Goal: Task Accomplishment & Management: Manage account settings

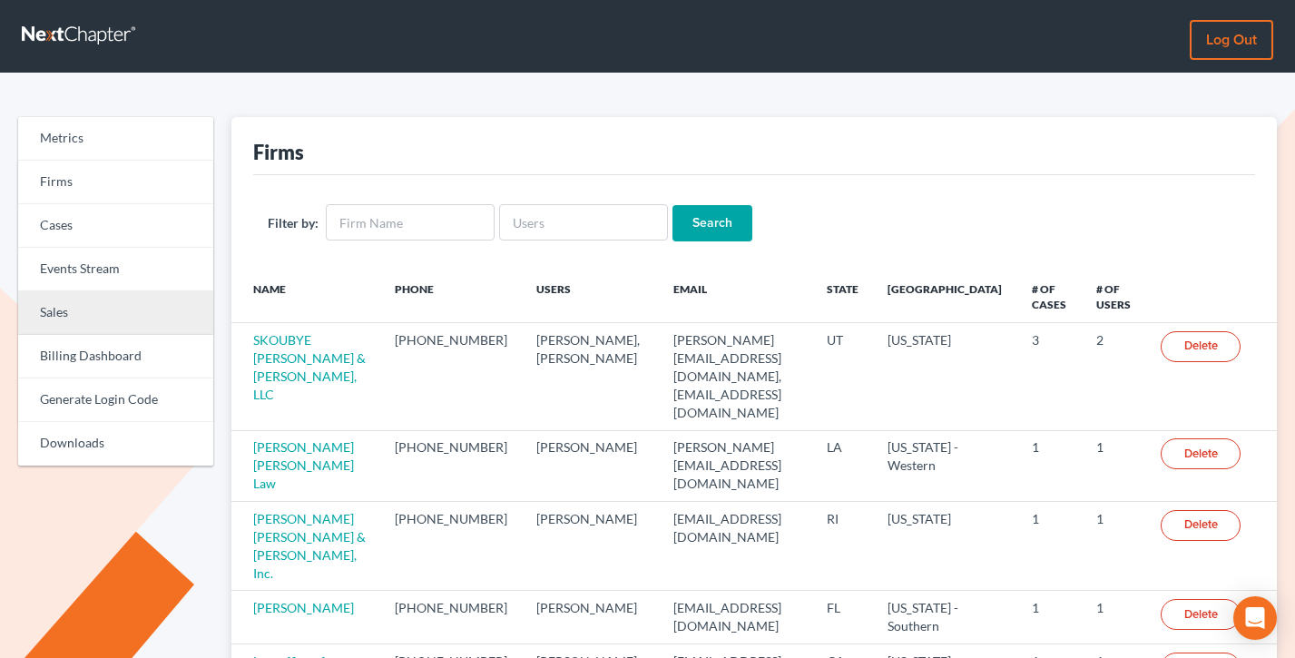
click at [99, 295] on link "Sales" at bounding box center [115, 313] width 195 height 44
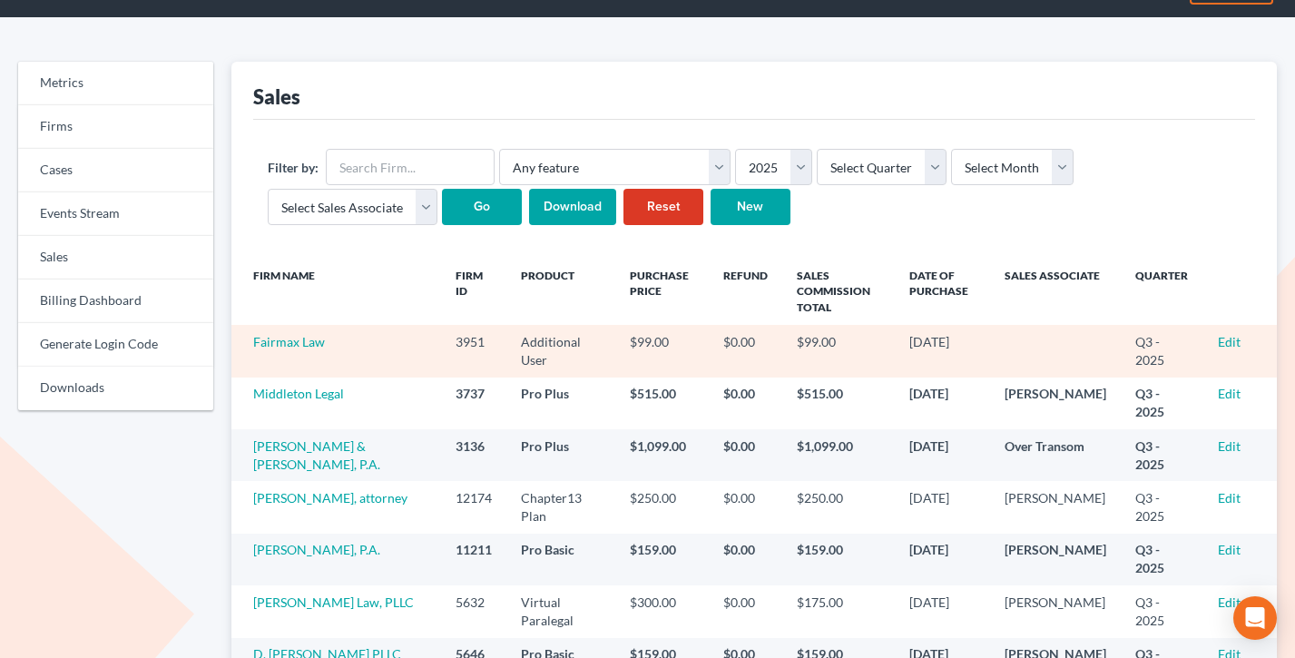
scroll to position [100, 0]
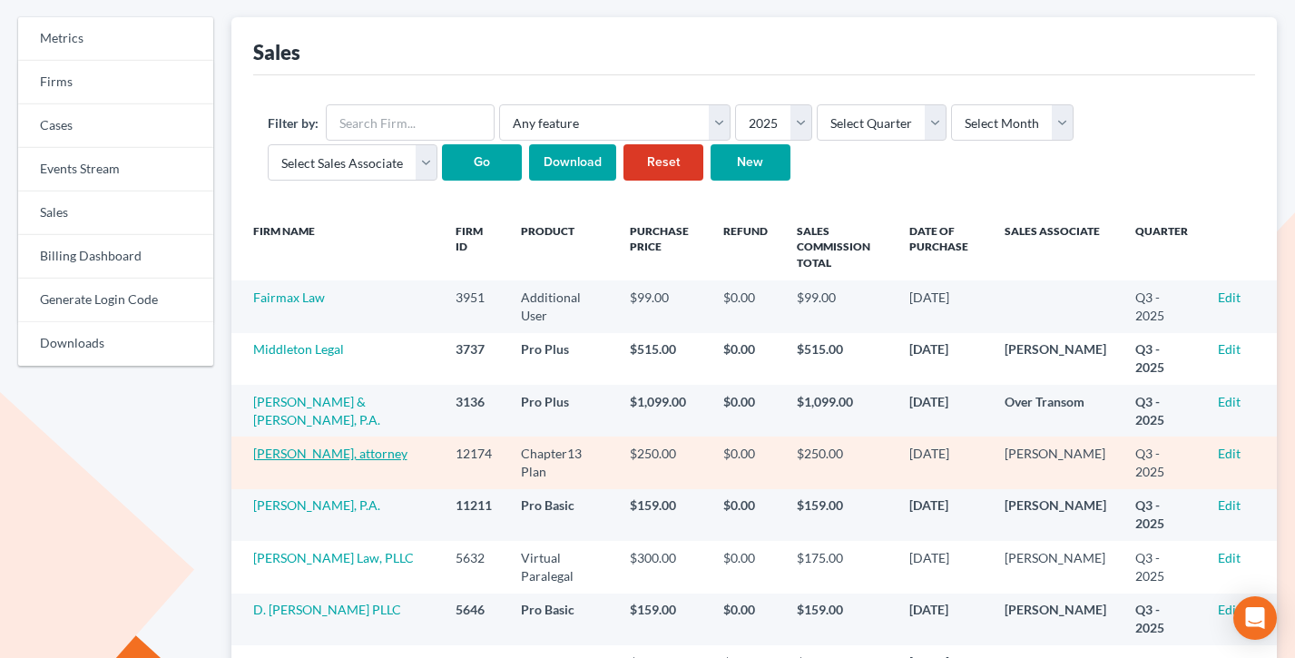
click at [290, 454] on link "David M Roberts, attorney" at bounding box center [330, 453] width 154 height 15
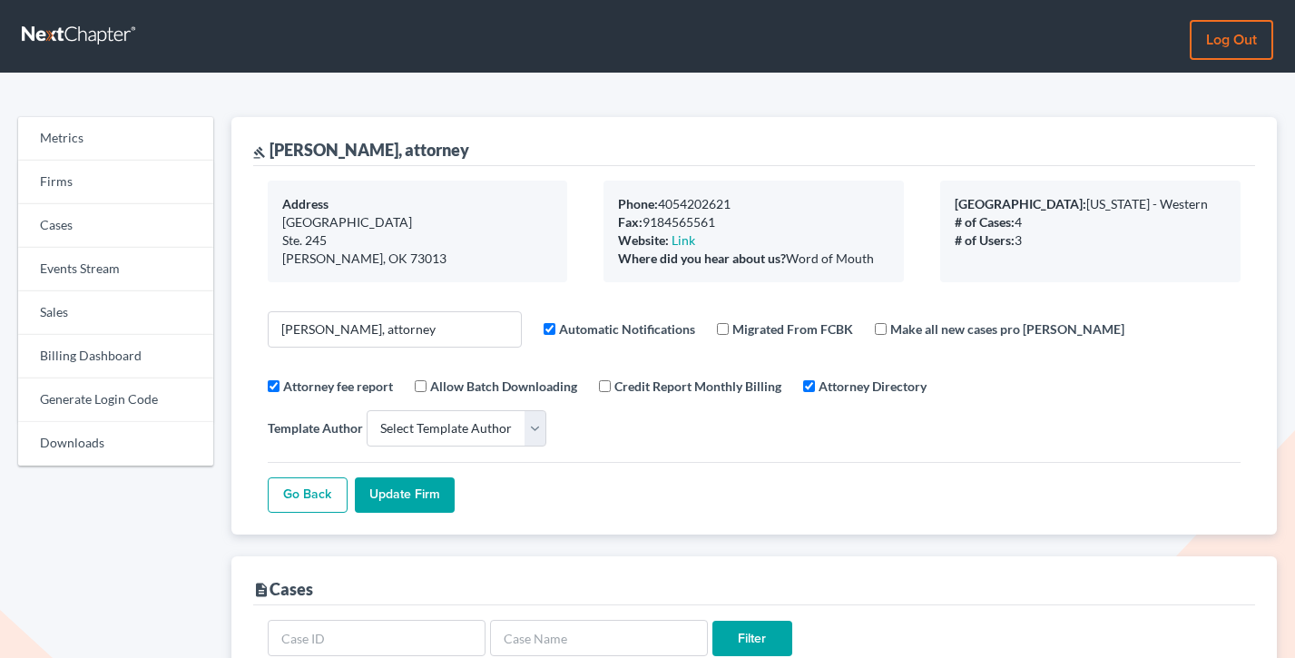
select select
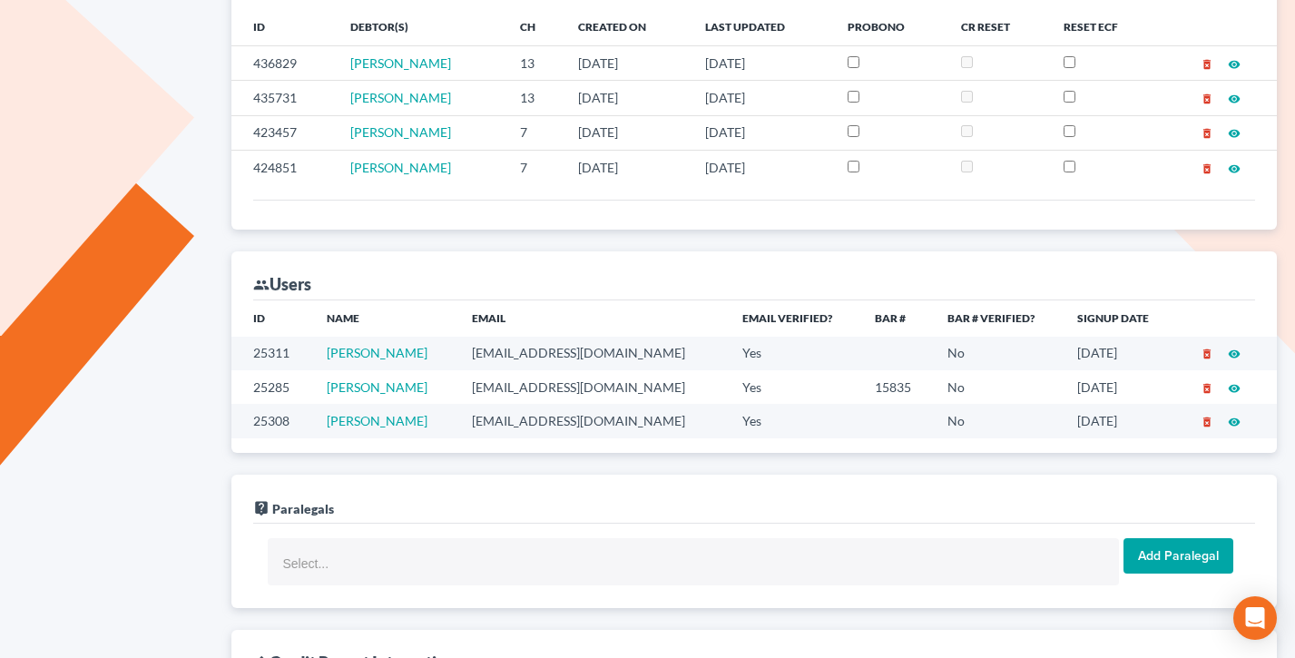
scroll to position [684, 0]
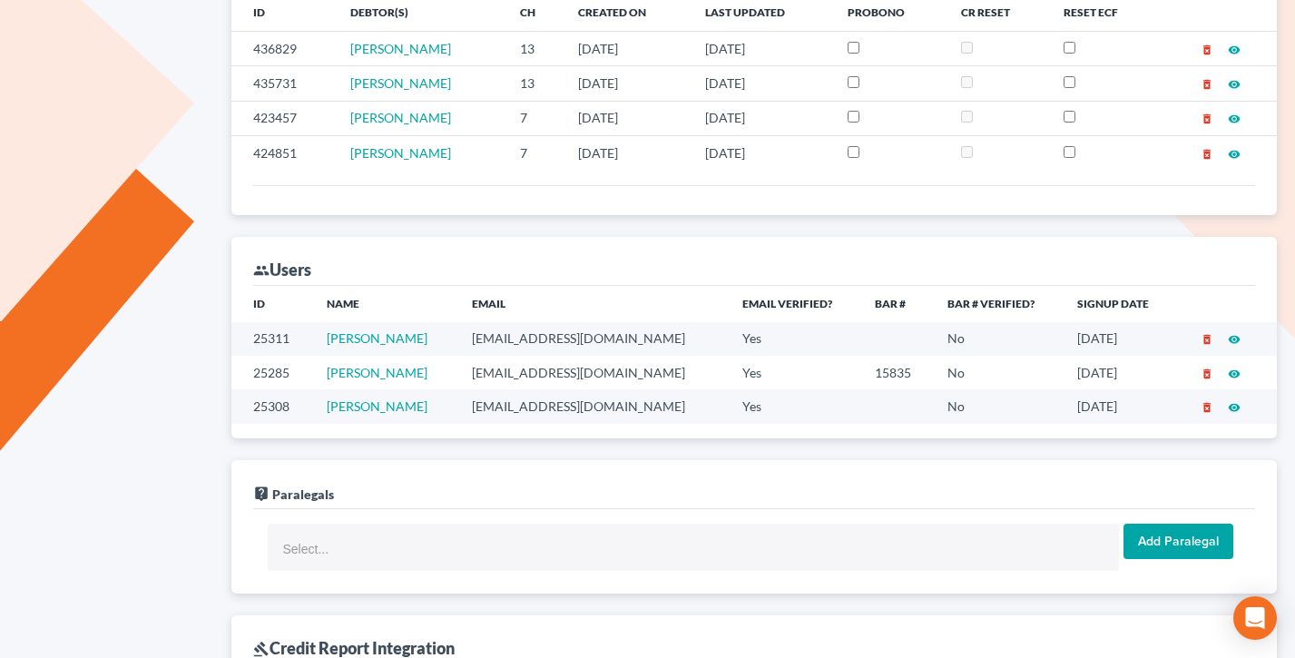
click at [603, 356] on td "davidmrobertsjd@gmail.com" at bounding box center [592, 373] width 270 height 34
copy td "davidmrobertsjd@gmail.com"
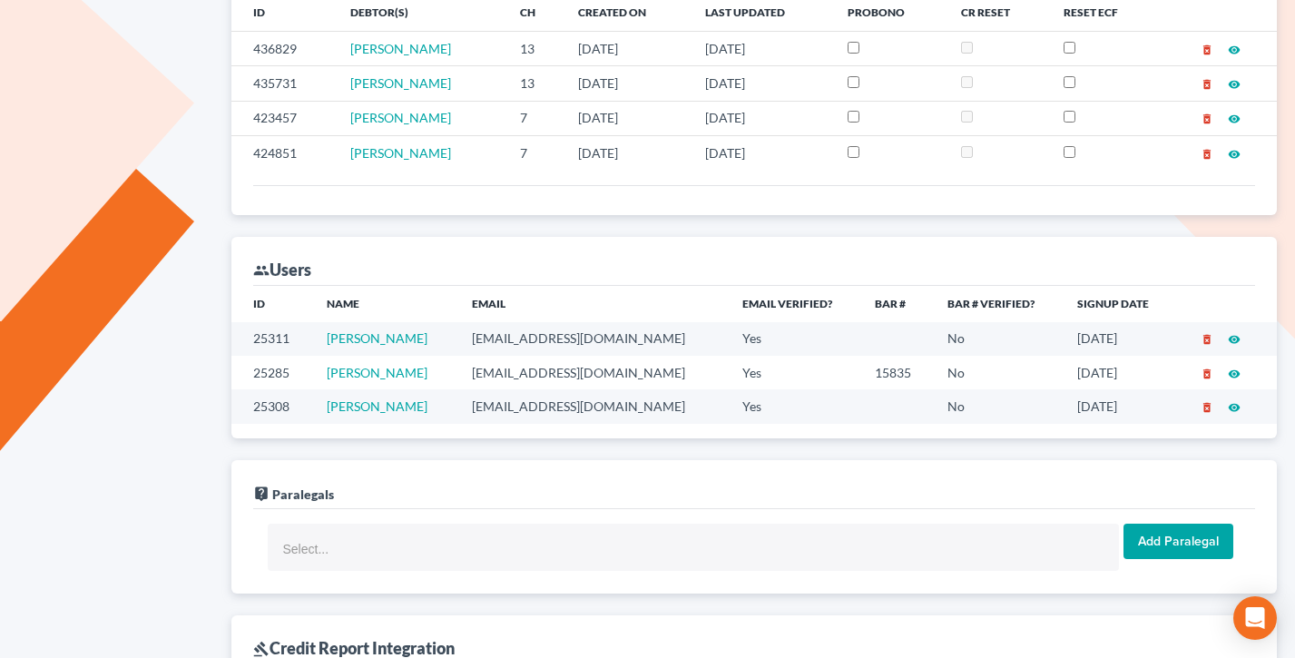
click at [611, 322] on td "mmcclintock@gclawgroup.com" at bounding box center [592, 339] width 270 height 34
copy td "mmcclintock@gclawgroup.com"
drag, startPoint x: 662, startPoint y: 335, endPoint x: 486, endPoint y: 323, distance: 176.5
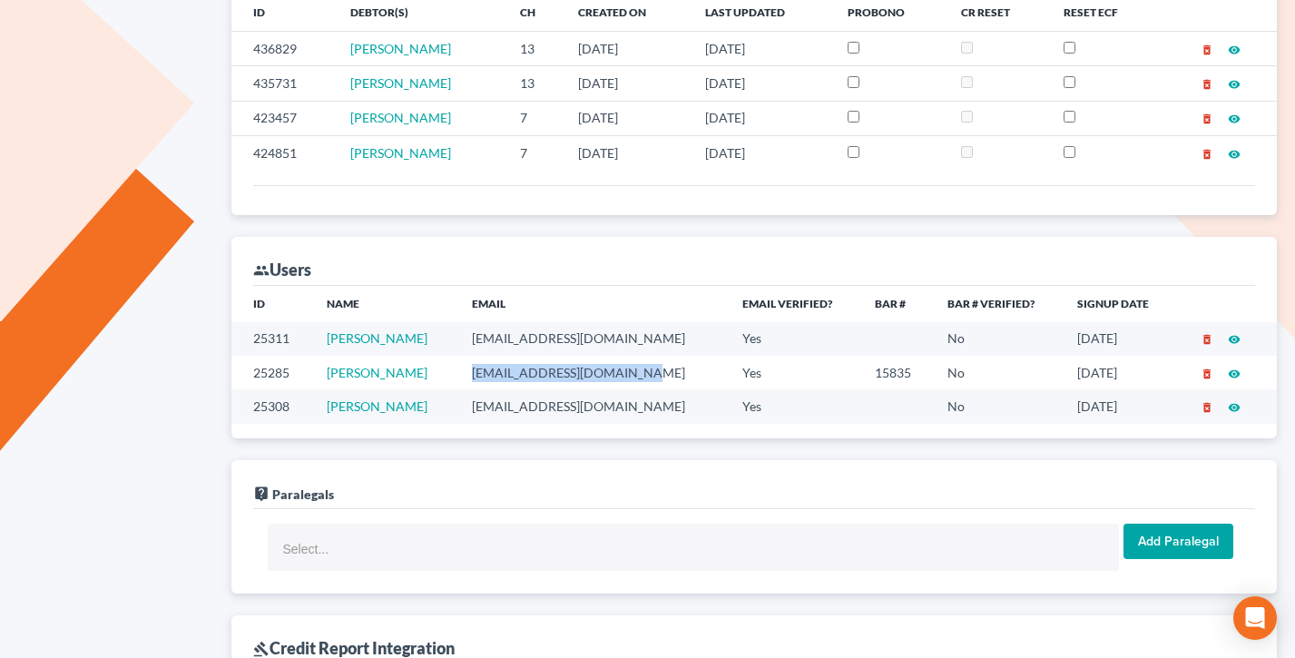
click at [486, 356] on td "davidmrobertsjd@gmail.com" at bounding box center [592, 373] width 270 height 34
copy td "davidmrobertsjd@gmail.com"
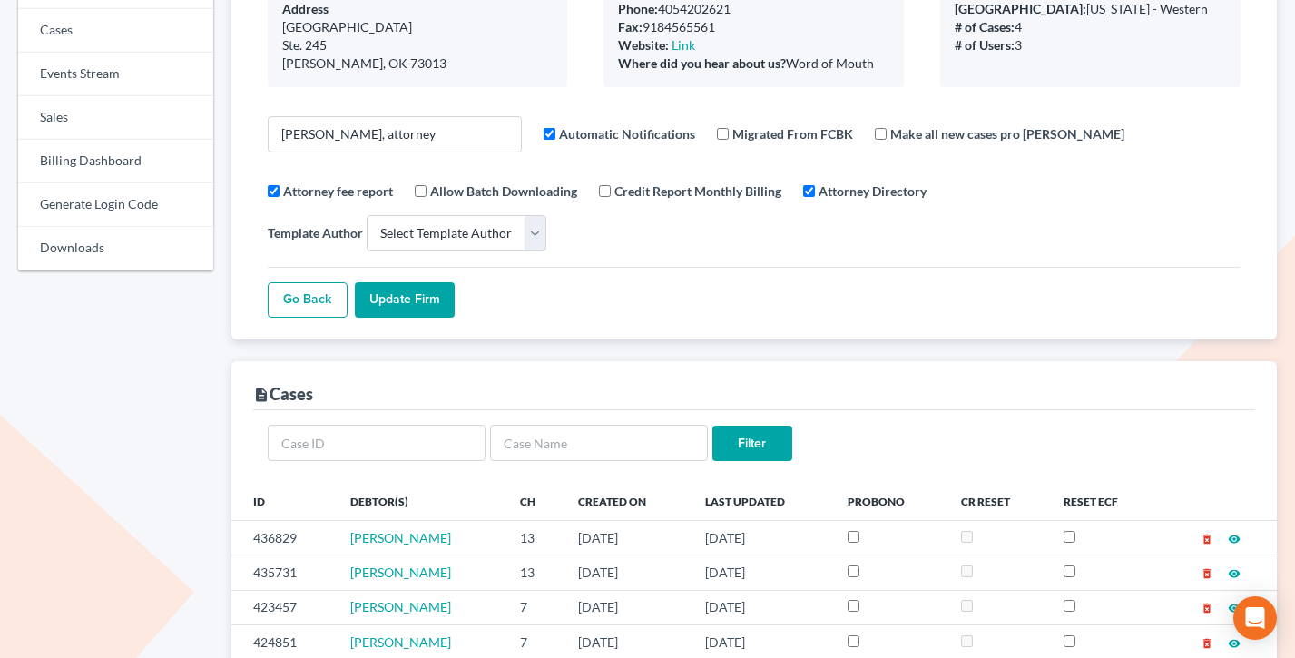
scroll to position [0, 0]
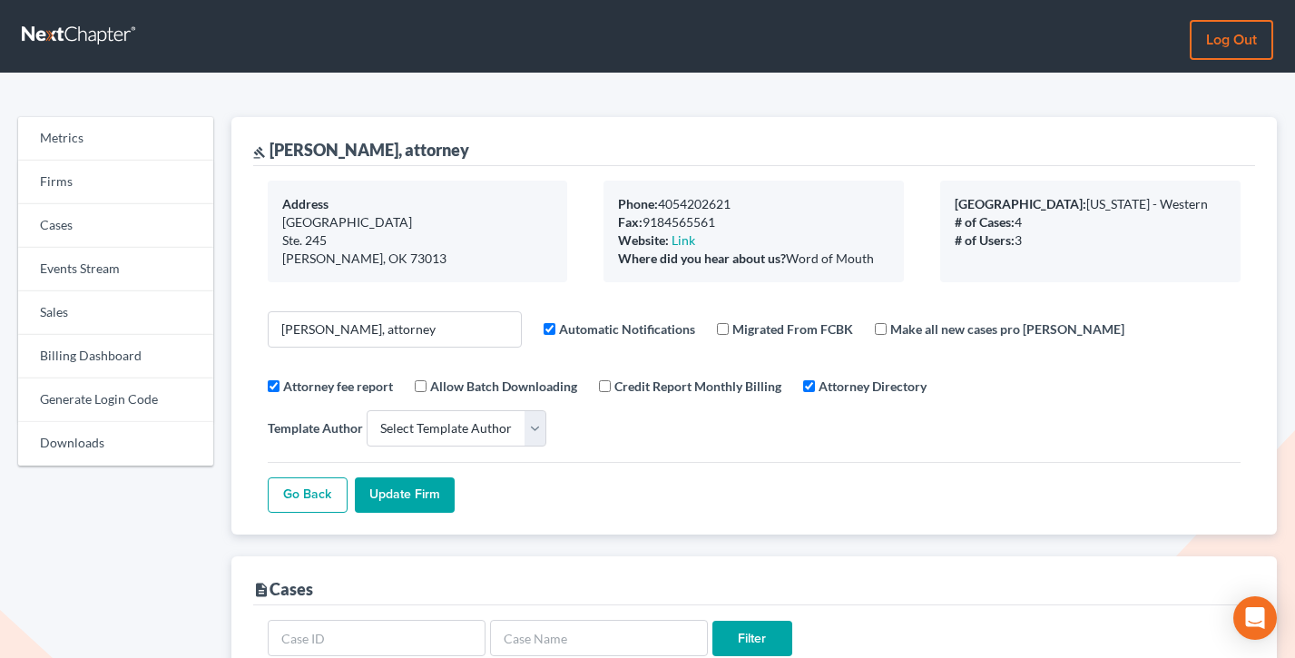
drag, startPoint x: 476, startPoint y: 147, endPoint x: 273, endPoint y: 154, distance: 203.4
click at [273, 154] on div "gavel David M Roberts, attorney" at bounding box center [754, 141] width 1003 height 49
copy div "David M Roberts, attorney"
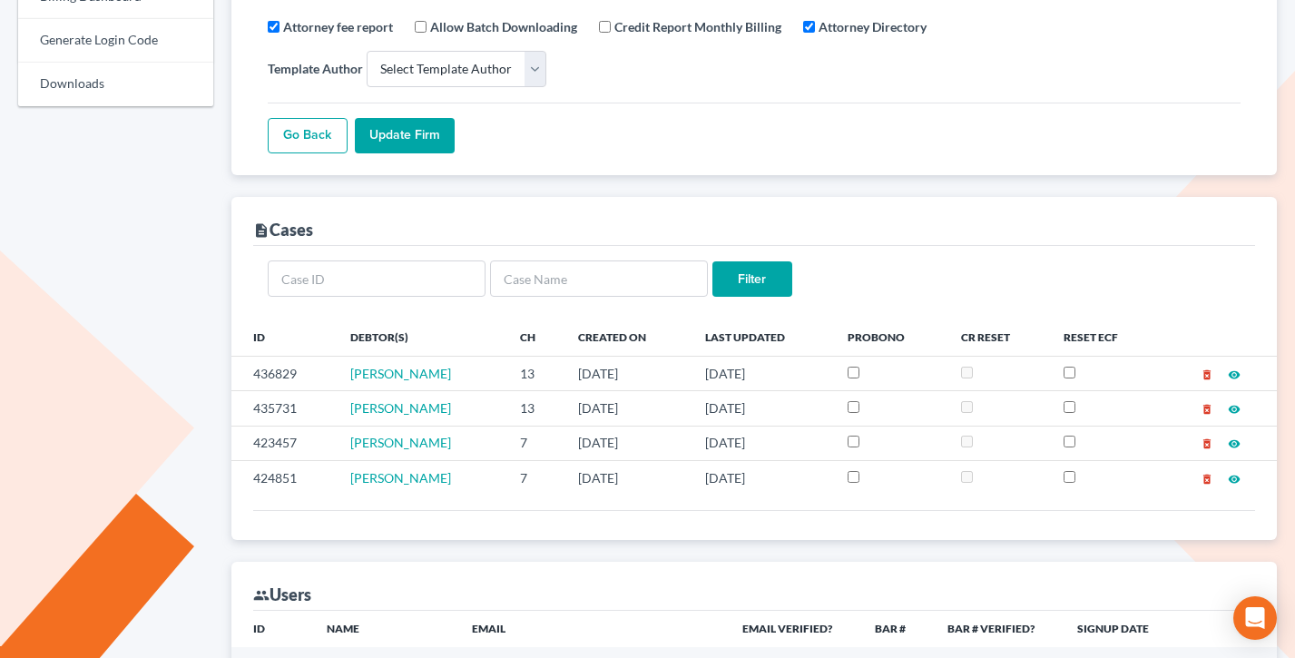
scroll to position [701, 0]
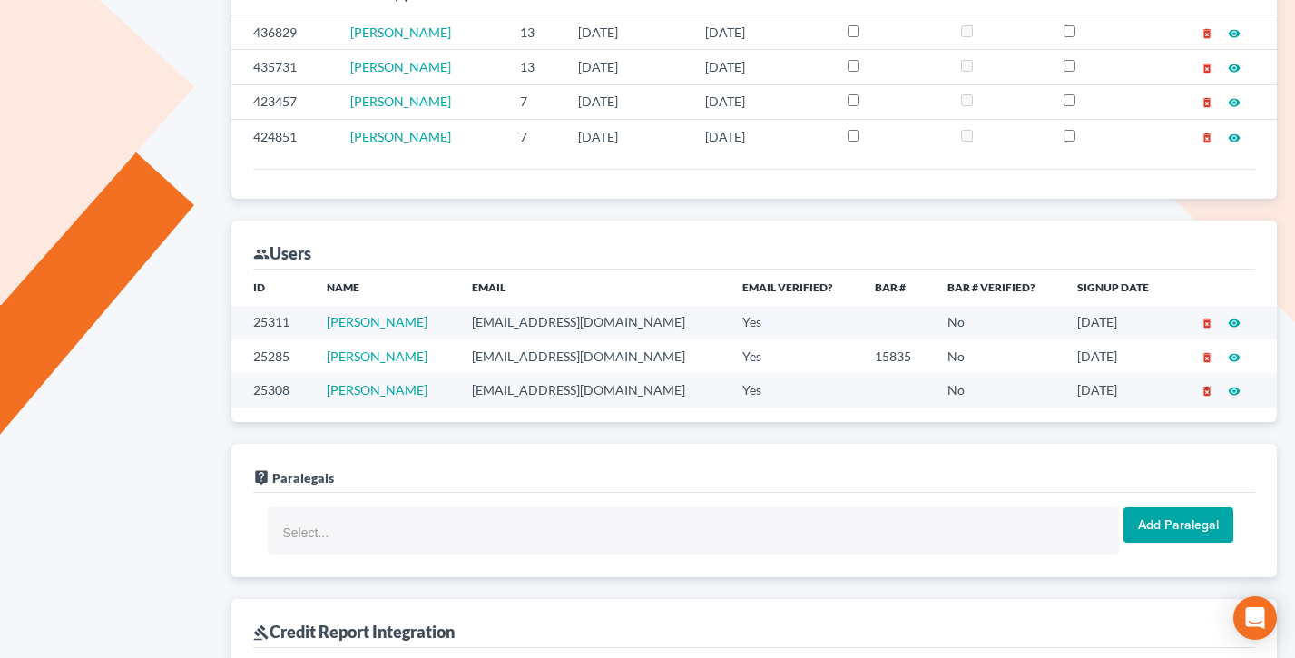
click at [581, 306] on td "mmcclintock@gclawgroup.com" at bounding box center [592, 323] width 270 height 34
copy td "mmcclintock@gclawgroup.com"
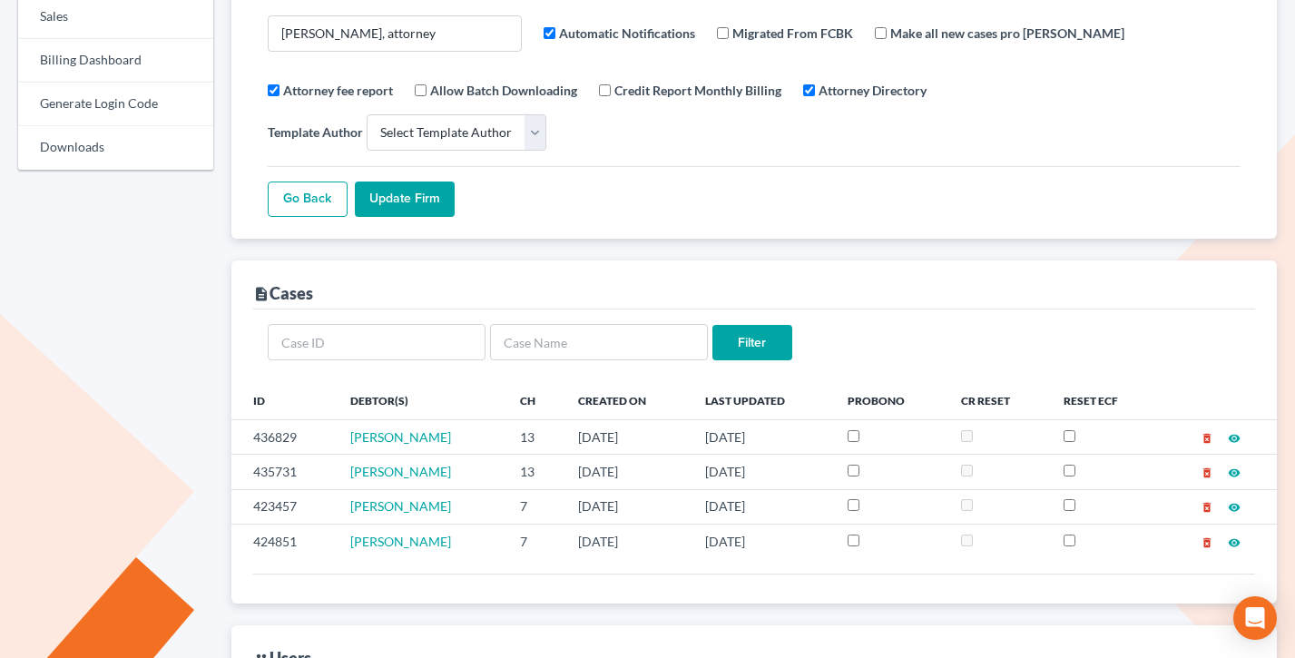
scroll to position [0, 0]
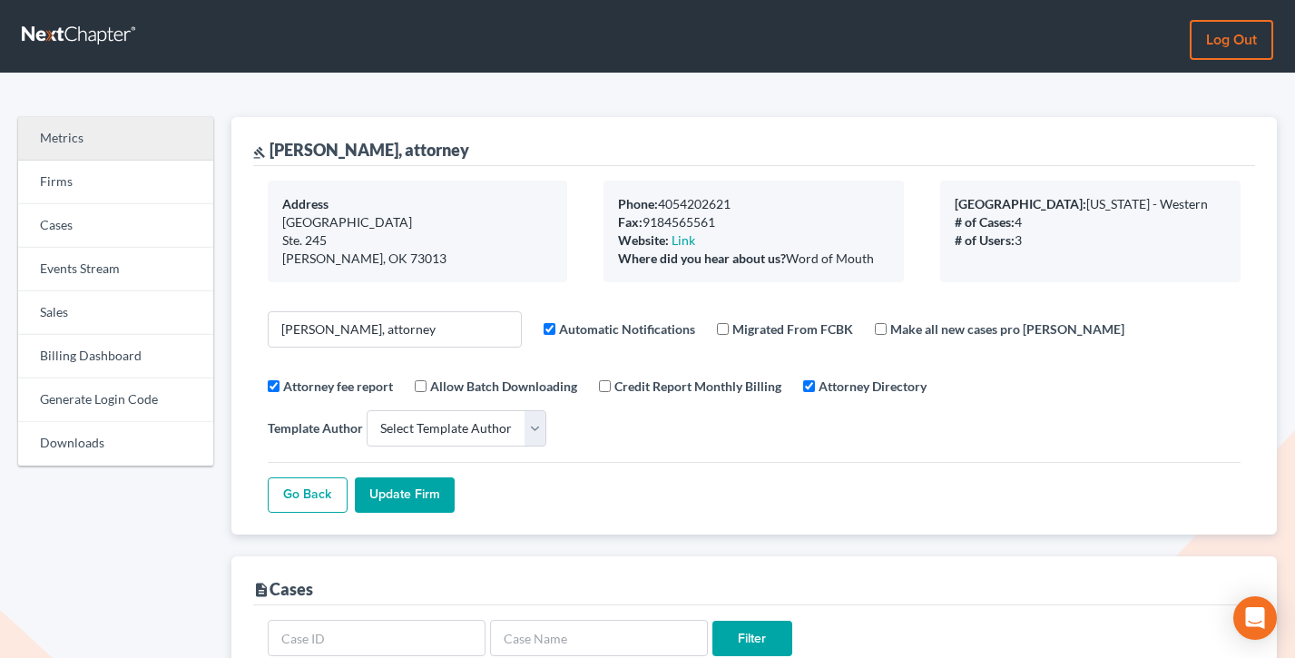
click at [55, 157] on link "Metrics" at bounding box center [115, 139] width 195 height 44
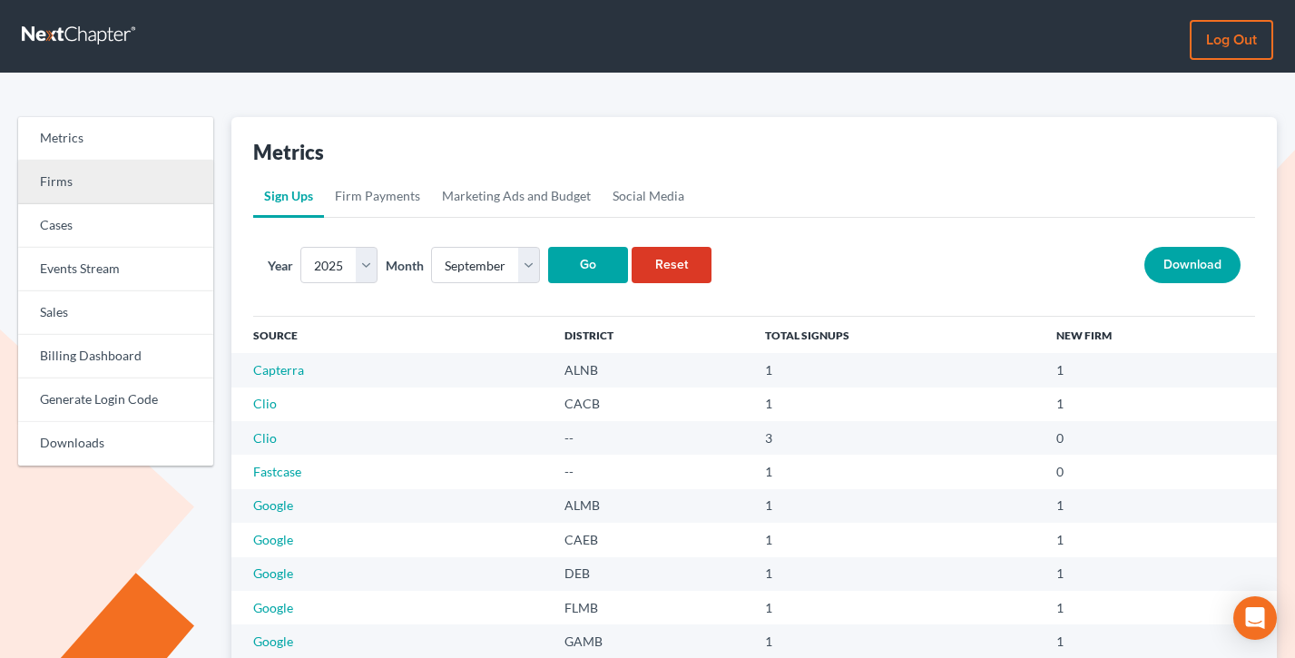
click at [77, 173] on link "Firms" at bounding box center [115, 183] width 195 height 44
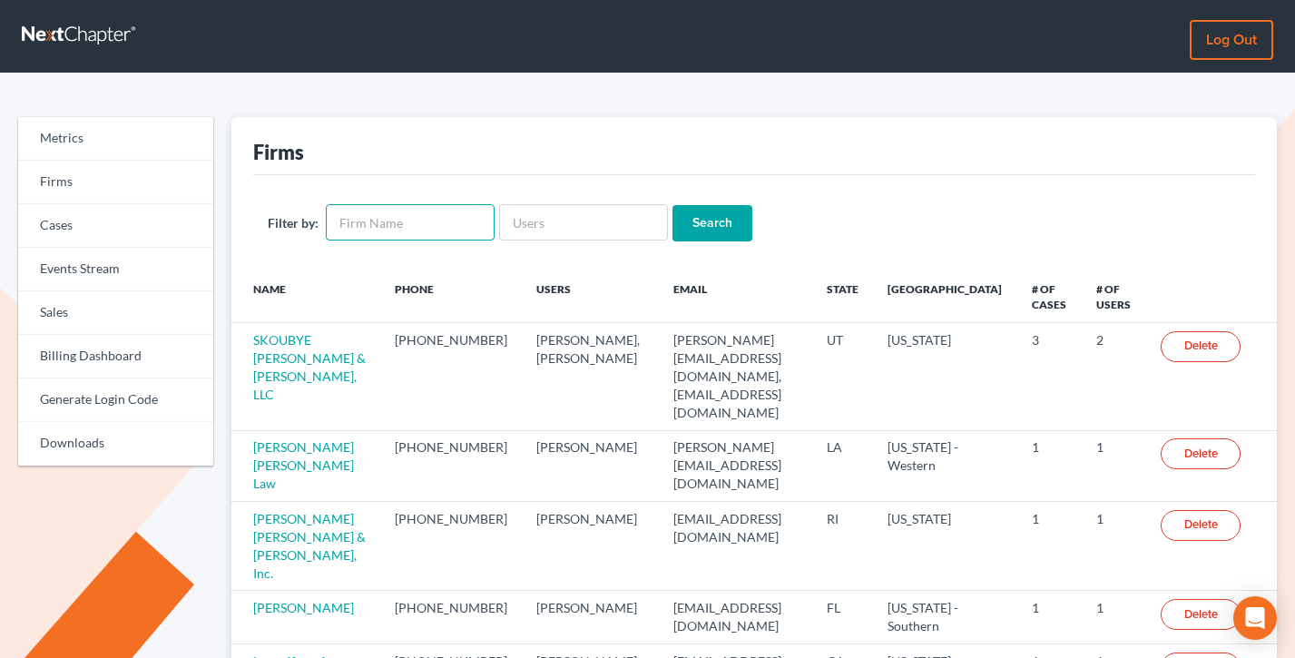
click at [455, 221] on input "text" at bounding box center [410, 222] width 169 height 36
paste input "Dragon & Dragon, P.C."
type input "Dragon & Dragon, P.C."
click at [672, 205] on input "Search" at bounding box center [712, 223] width 80 height 36
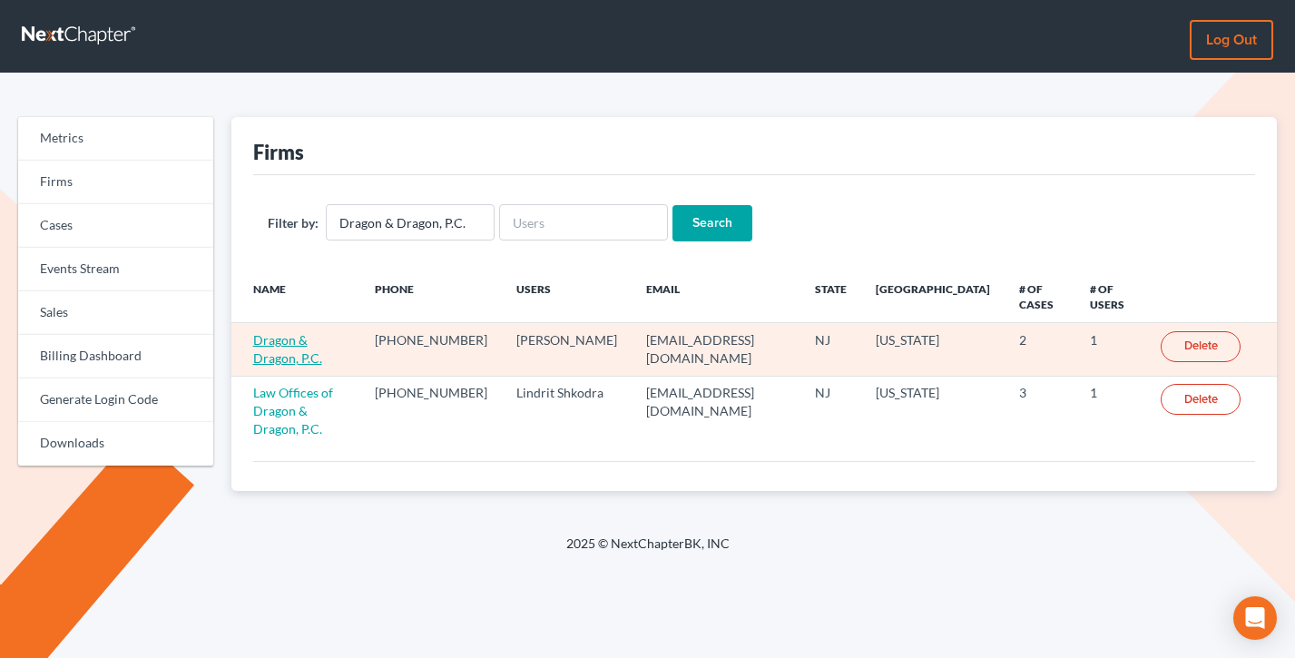
click at [322, 337] on link "Dragon & Dragon, P.C." at bounding box center [287, 349] width 69 height 34
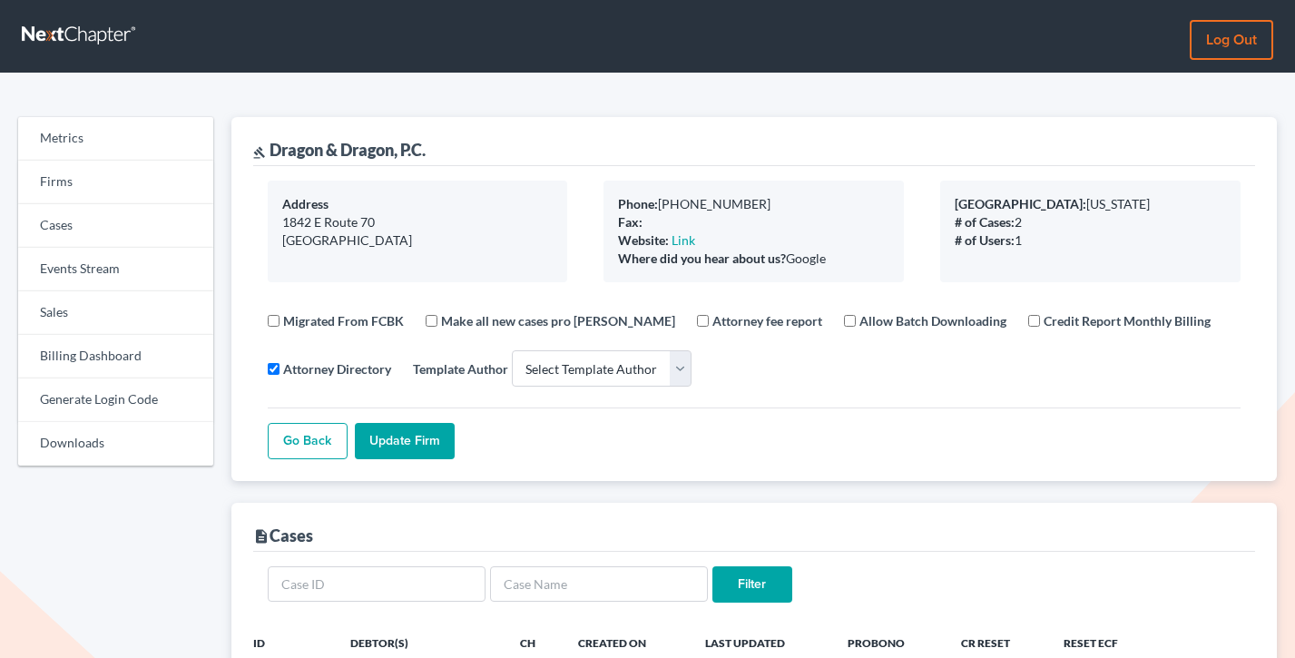
select select
click at [134, 333] on link "Sales" at bounding box center [115, 313] width 195 height 44
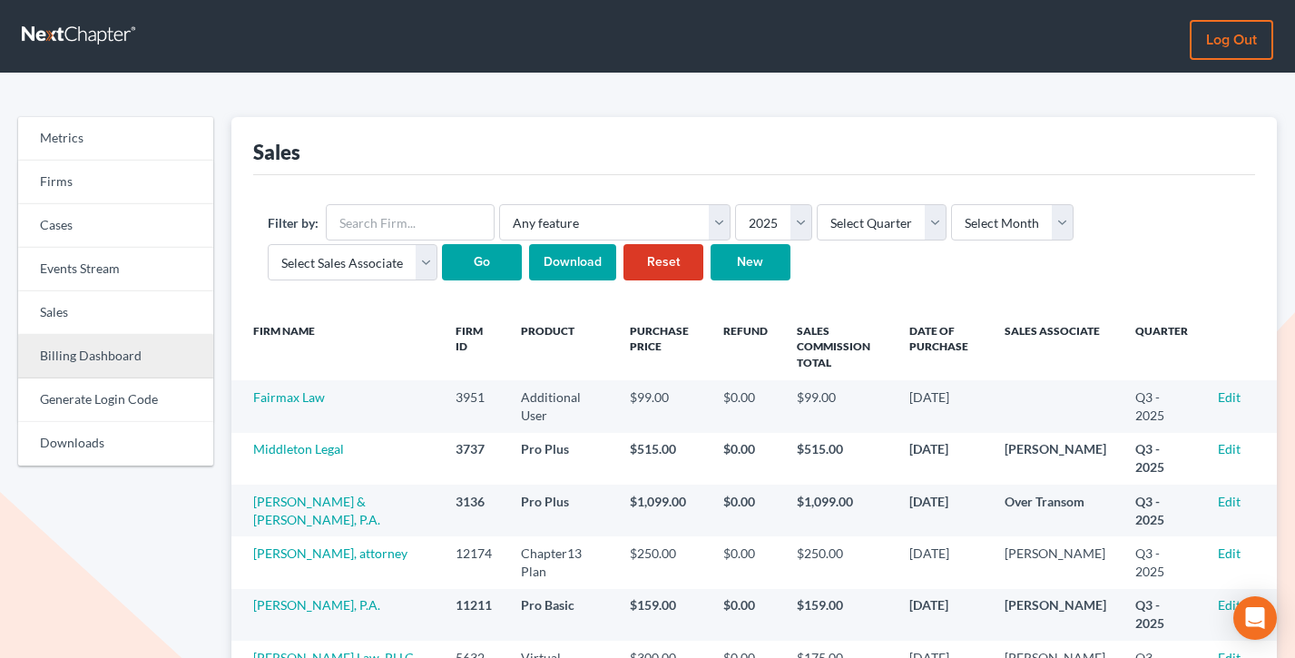
click at [106, 358] on link "Billing Dashboard" at bounding box center [115, 357] width 195 height 44
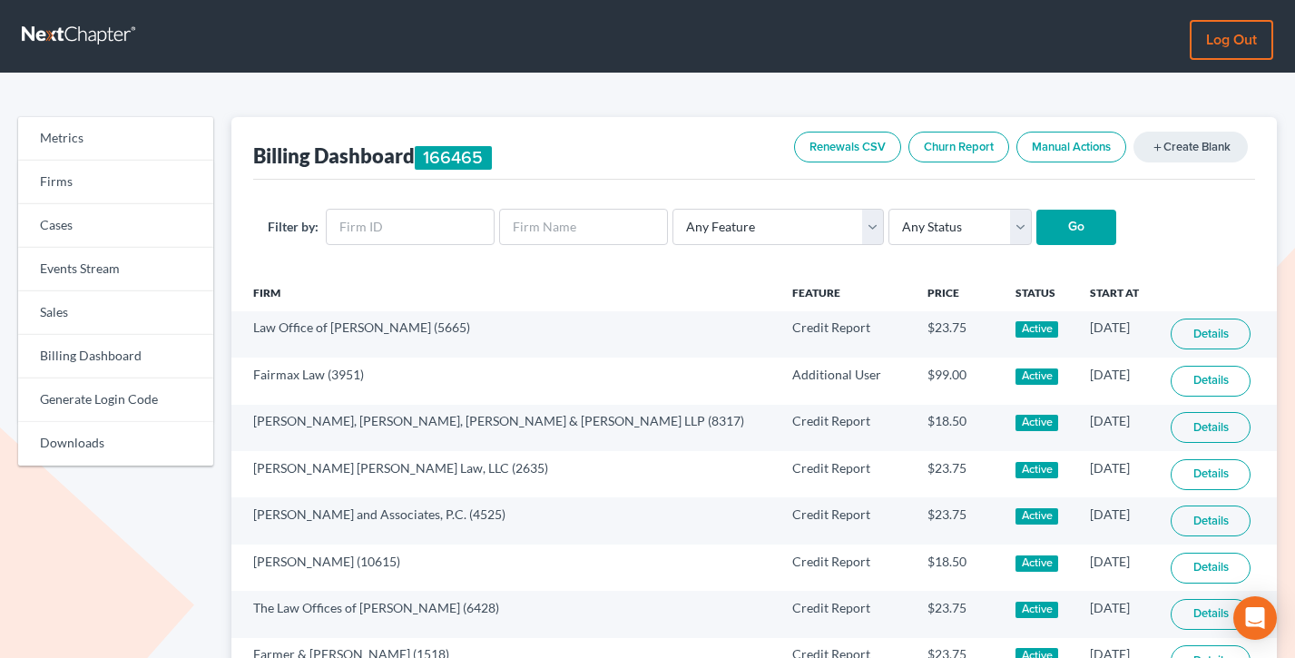
click at [398, 207] on div "Filter by: Any Feature Start Plus Plan Pro Plus Plan Whoa Plan Credit Report Cr…" at bounding box center [754, 227] width 1003 height 95
click at [398, 215] on input "text" at bounding box center [410, 227] width 169 height 36
paste input "11747"
type input "11747"
click at [1036, 210] on input "Go" at bounding box center [1076, 228] width 80 height 36
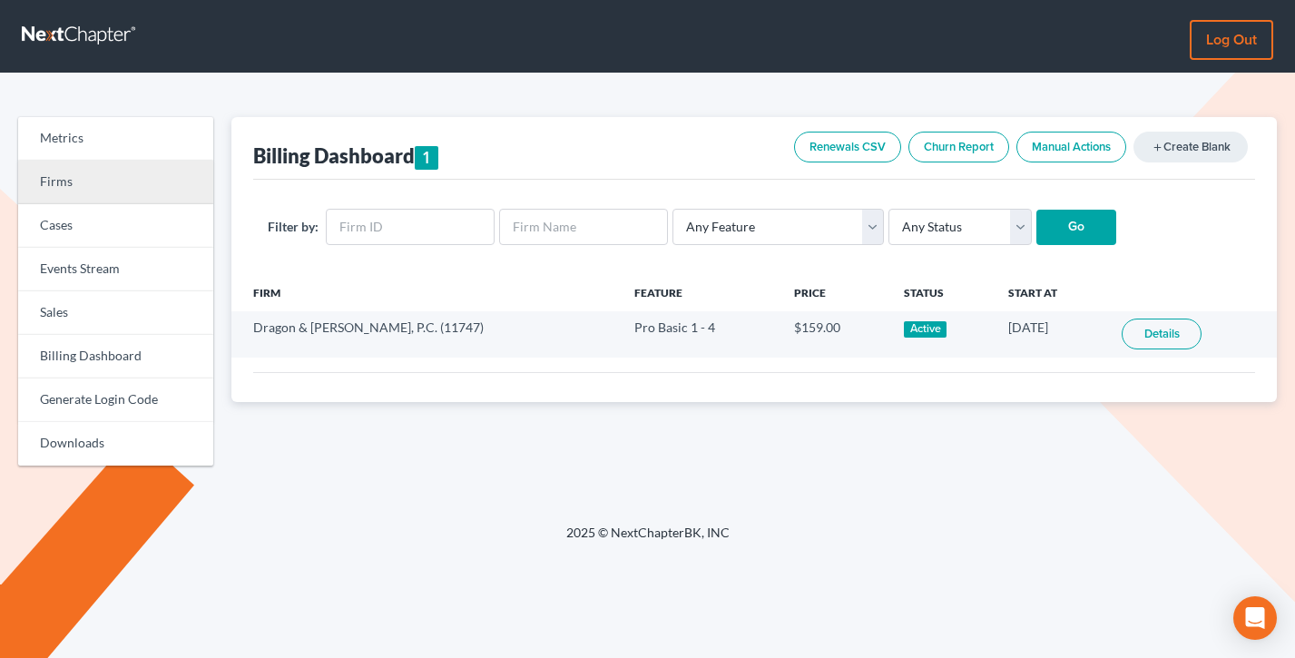
click at [118, 177] on link "Firms" at bounding box center [115, 183] width 195 height 44
